Goal: Navigation & Orientation: Find specific page/section

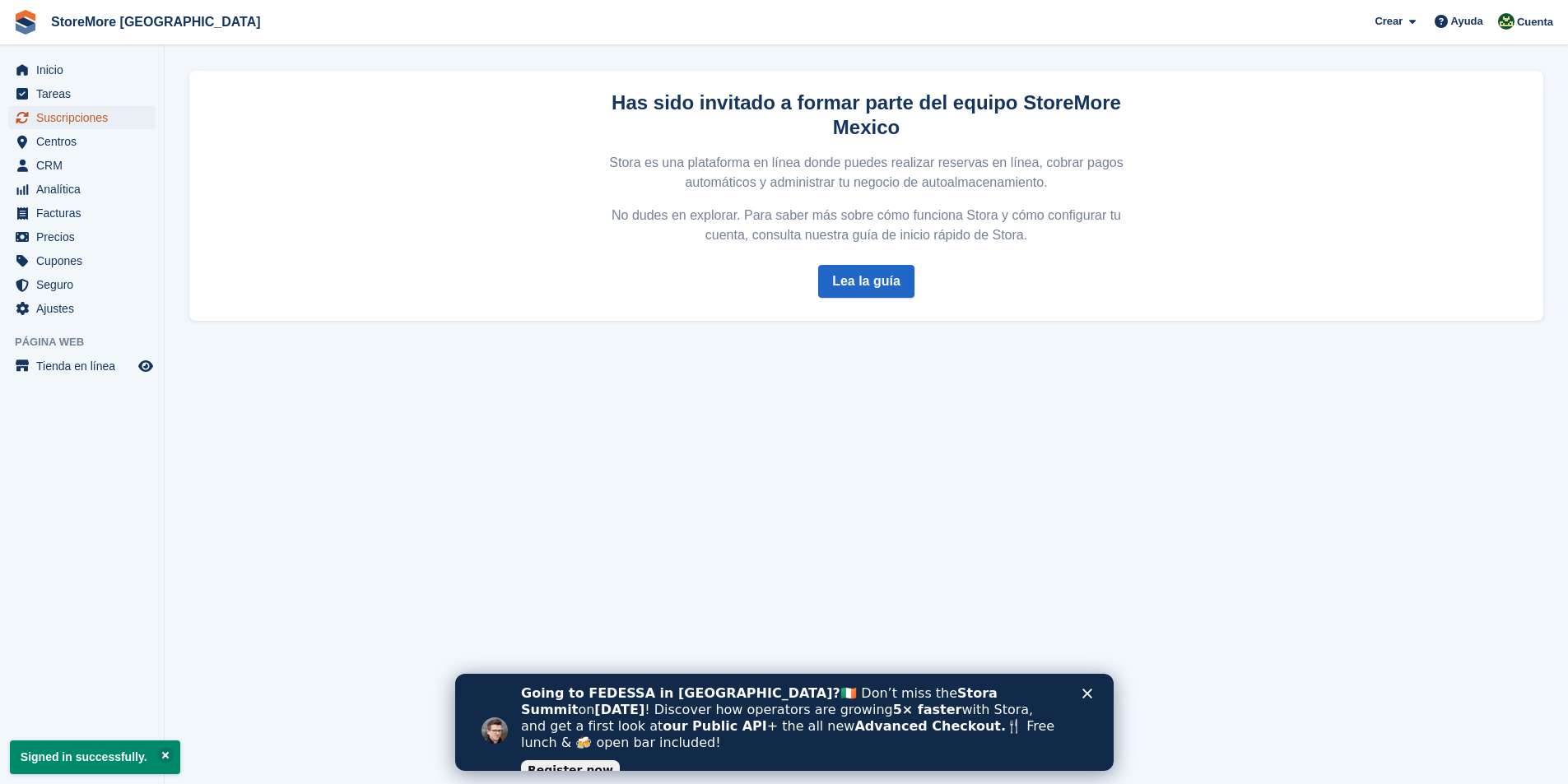
click at [86, 120] on span "Suscripciones" at bounding box center [85, 118] width 98 height 23
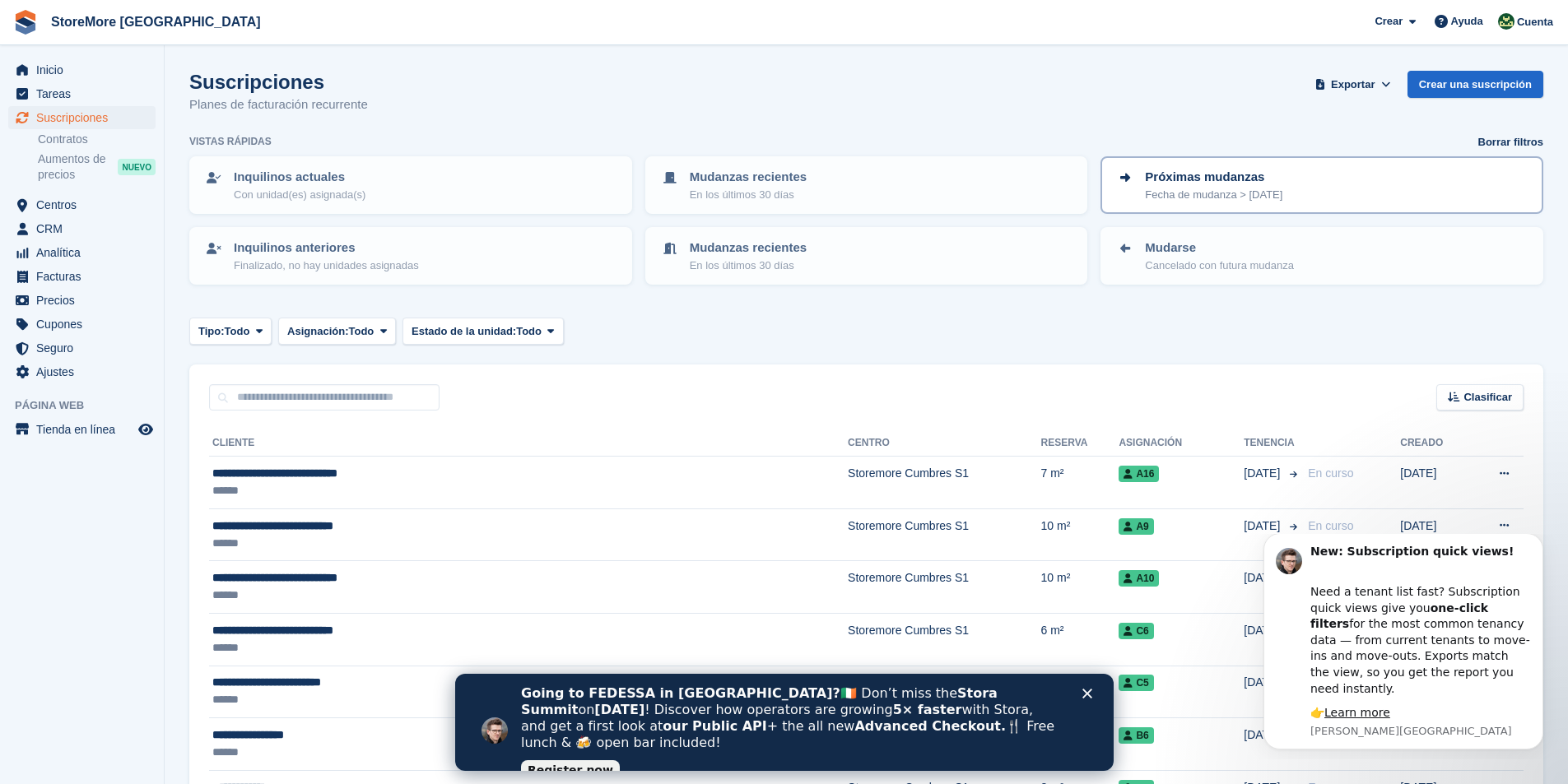
click at [1209, 186] on p "Fecha de mudanza > [DATE]" at bounding box center [1213, 194] width 138 height 16
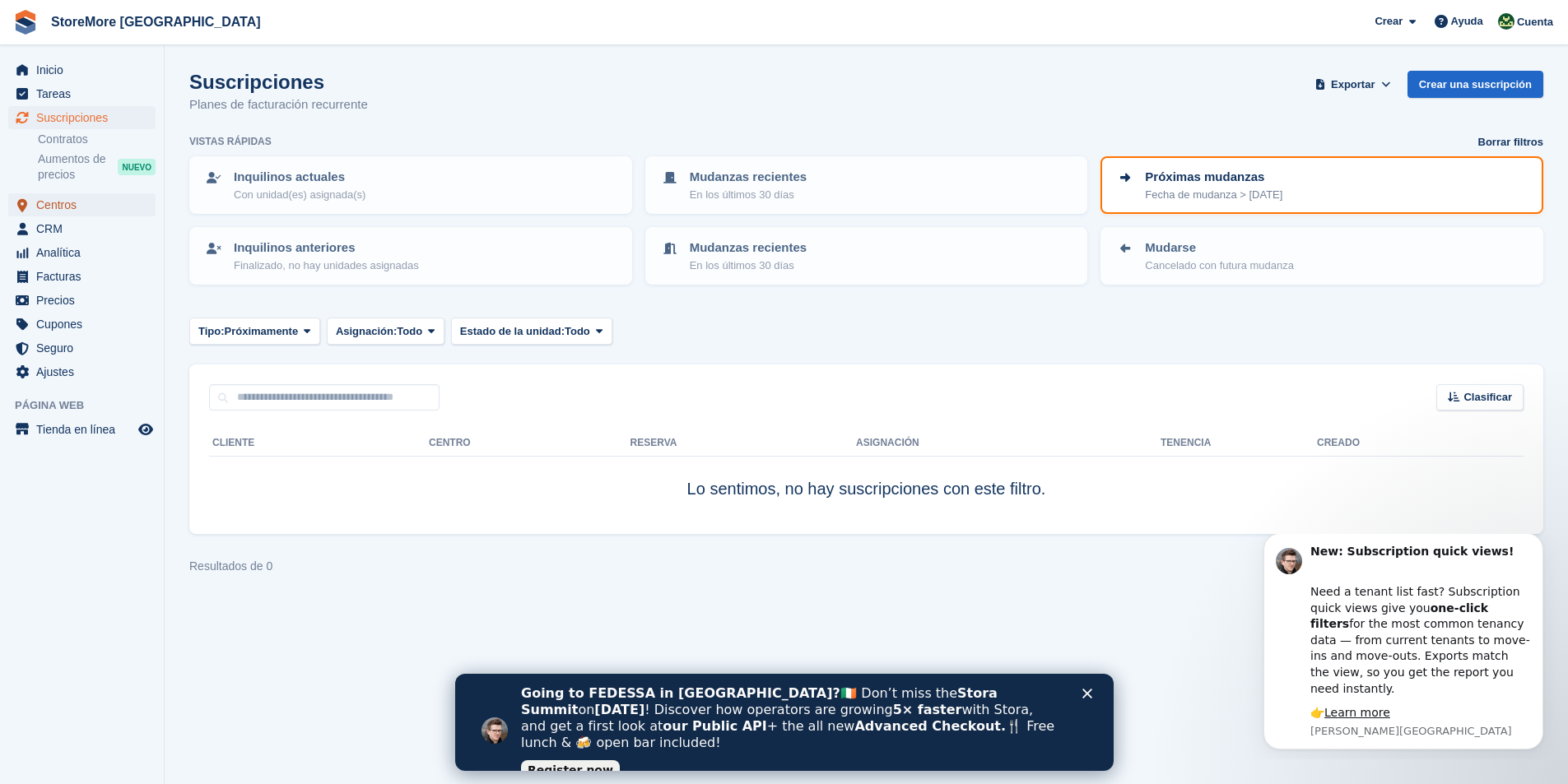
click at [60, 207] on span "Centros" at bounding box center [85, 205] width 98 height 23
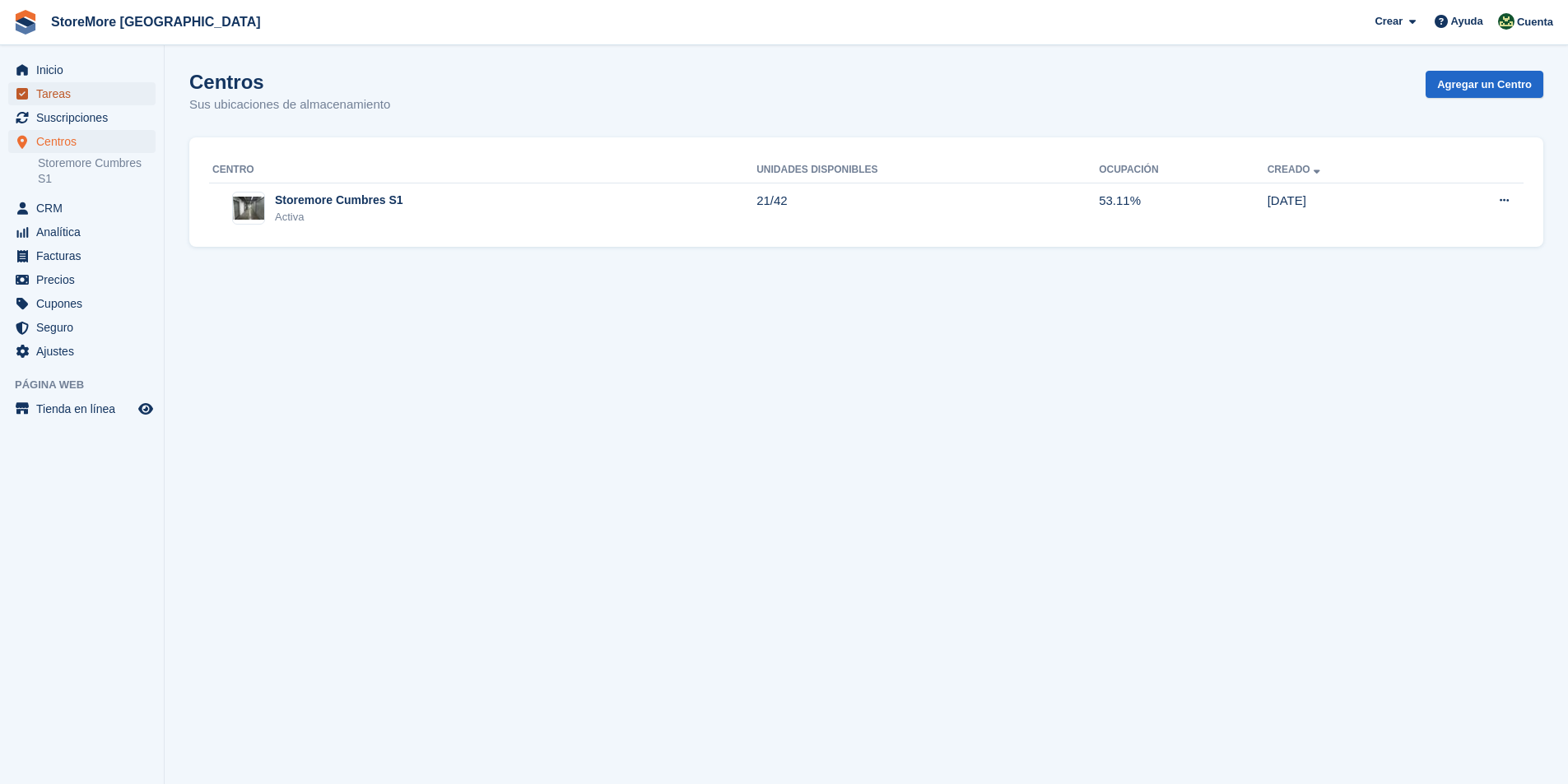
click at [56, 97] on span "Tareas" at bounding box center [85, 94] width 98 height 23
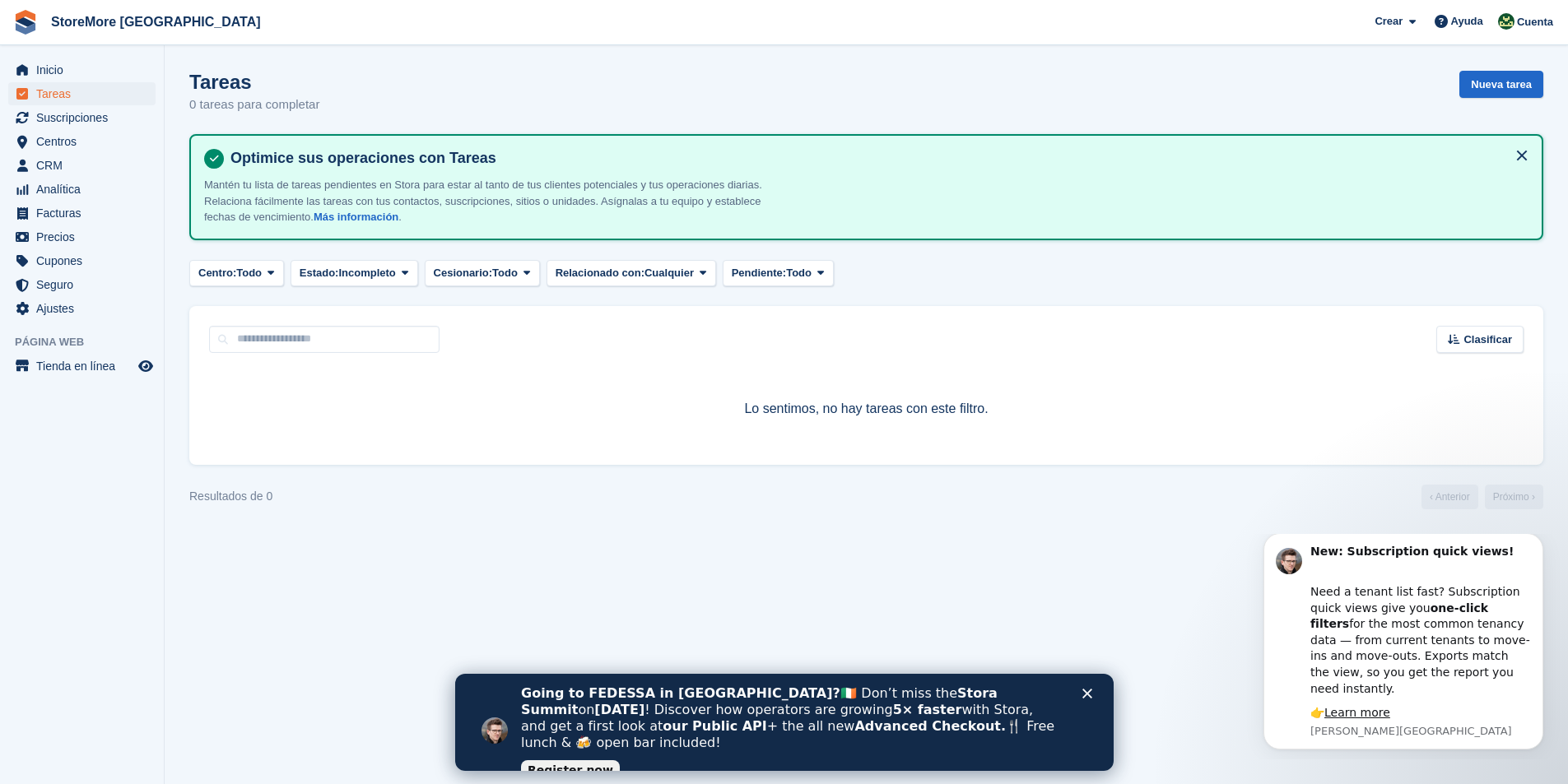
click at [1091, 692] on div "Cerrar" at bounding box center [1089, 694] width 16 height 10
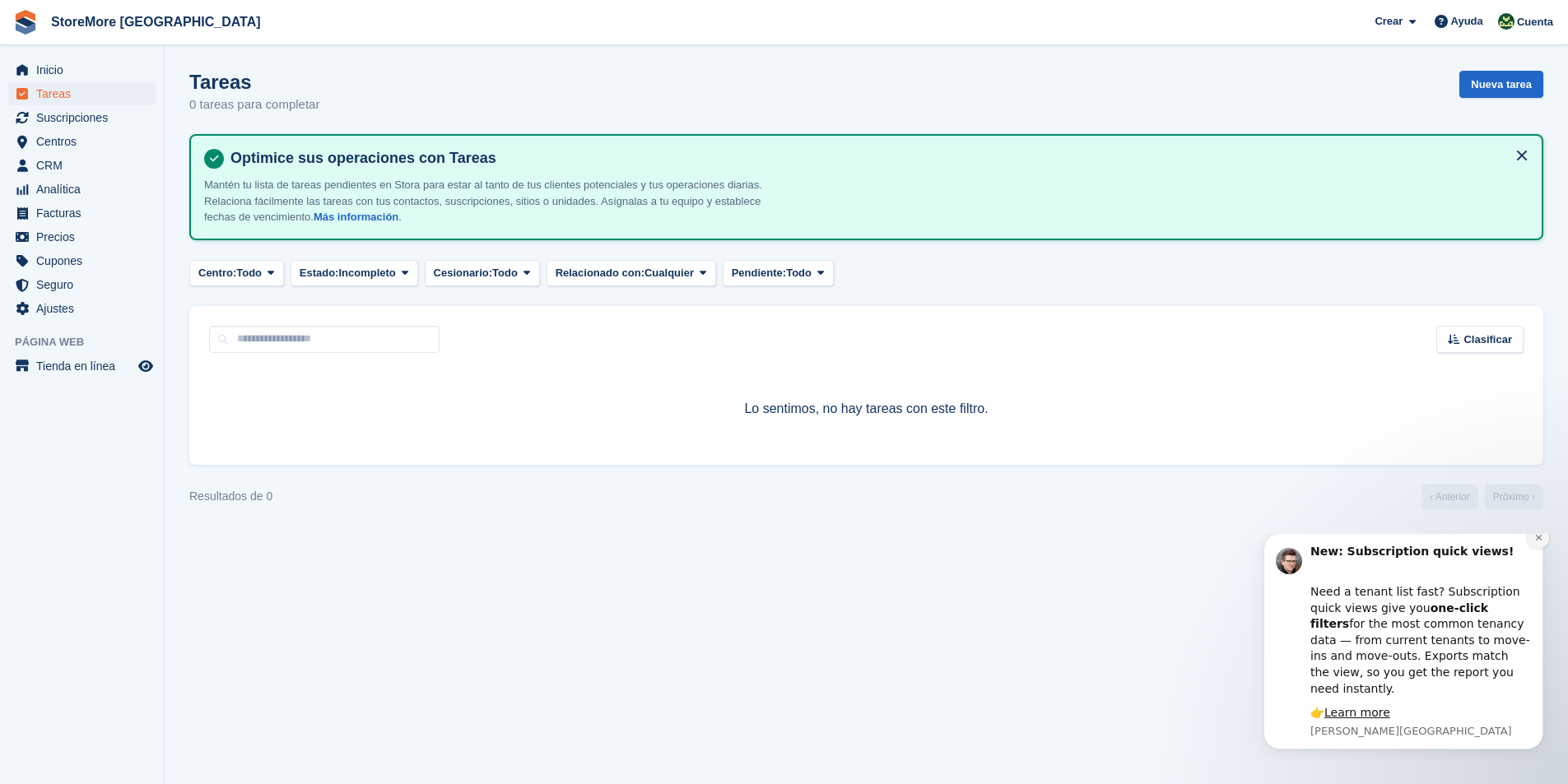
click at [1536, 541] on icon "Dismiss notification" at bounding box center [1537, 538] width 6 height 6
